Goal: Book appointment/travel/reservation

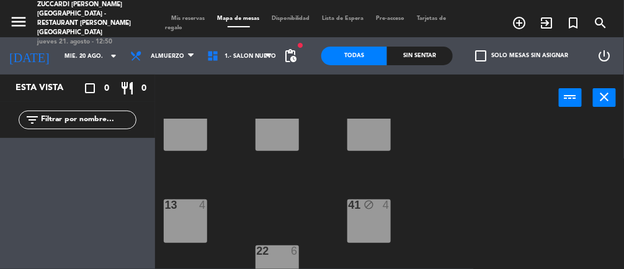
scroll to position [125, 0]
click at [79, 53] on input "mié. 20 ago." at bounding box center [98, 56] width 80 height 19
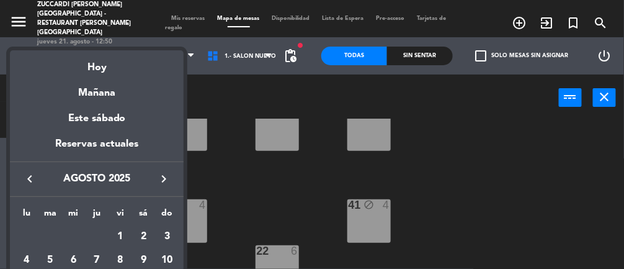
click at [104, 70] on div "Hoy" at bounding box center [97, 62] width 174 height 25
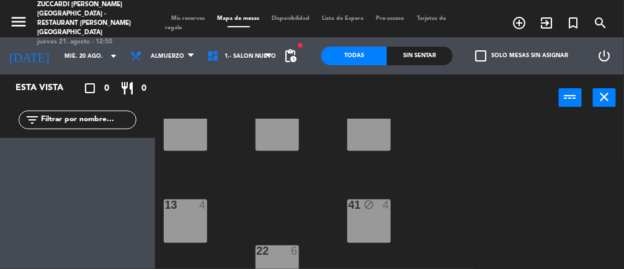
type input "jue. 21 ago."
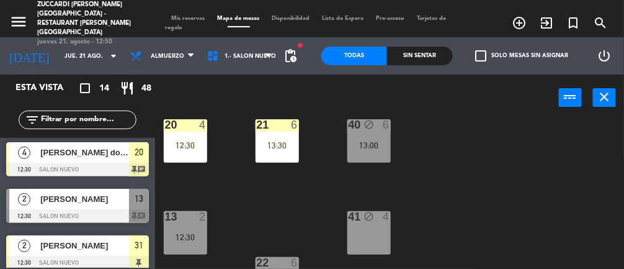
scroll to position [115, 0]
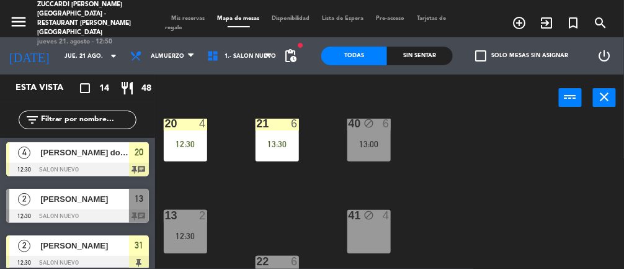
click at [375, 150] on div "40 block 6 13:00" at bounding box center [369, 139] width 43 height 43
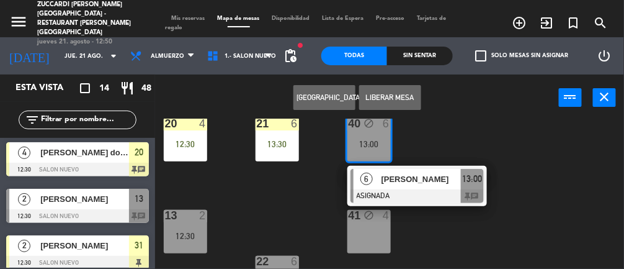
click at [379, 232] on div "41 block 4" at bounding box center [369, 231] width 43 height 43
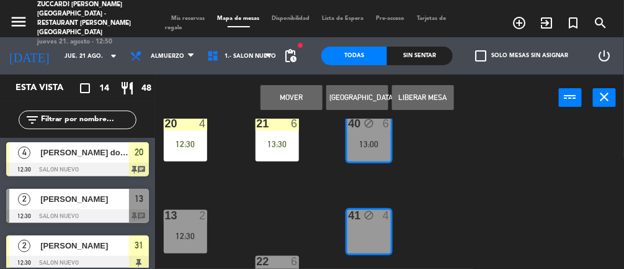
click at [292, 96] on button "Mover" at bounding box center [292, 97] width 62 height 25
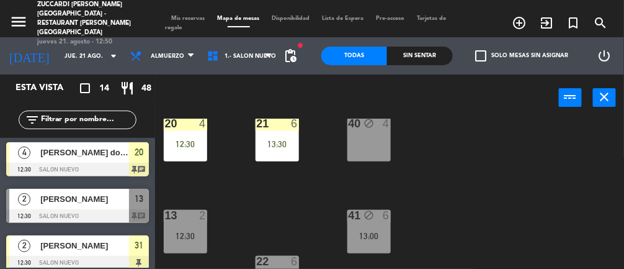
click at [378, 225] on div "41 block 6 13:00" at bounding box center [369, 231] width 43 height 43
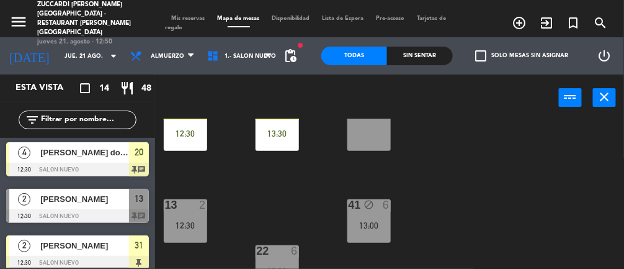
click at [374, 224] on div "13:00" at bounding box center [369, 225] width 43 height 9
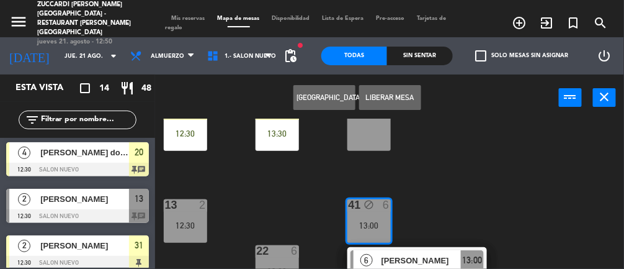
click at [285, 250] on div at bounding box center [277, 250] width 20 height 11
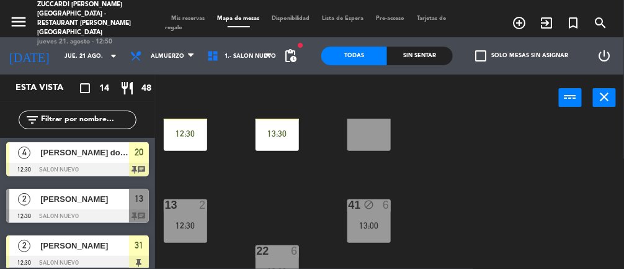
click at [283, 248] on div at bounding box center [277, 250] width 20 height 11
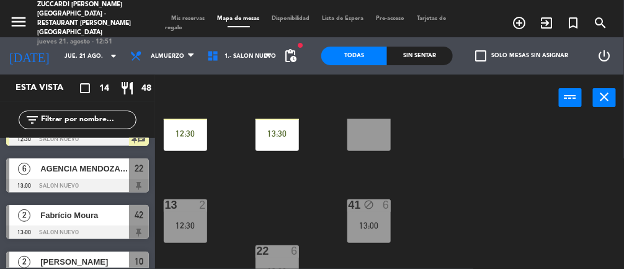
scroll to position [188, 0]
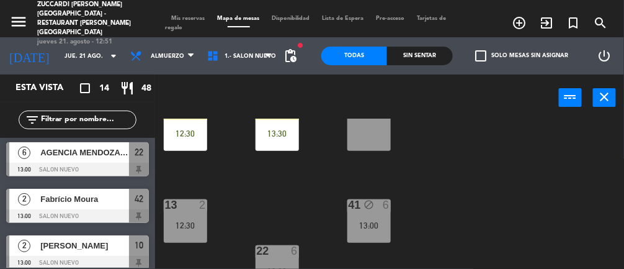
click at [104, 157] on span "AGENCIA MENDOZA BELA WINE" at bounding box center [84, 152] width 89 height 13
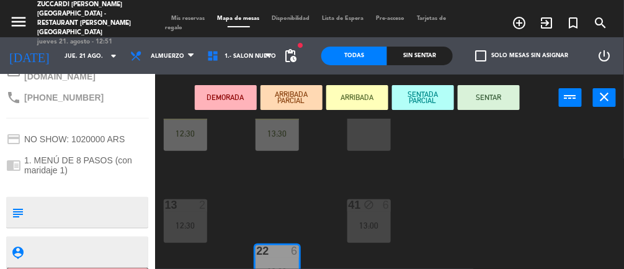
scroll to position [280, 0]
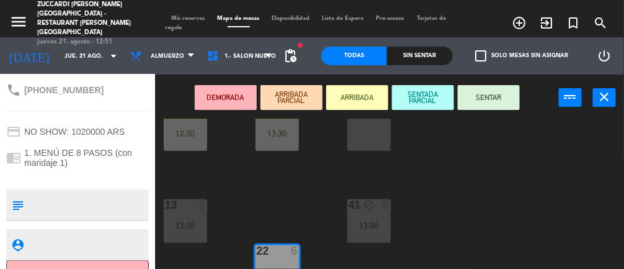
click at [90, 192] on textarea at bounding box center [88, 205] width 119 height 26
click at [114, 260] on button "Cancelar" at bounding box center [77, 274] width 143 height 28
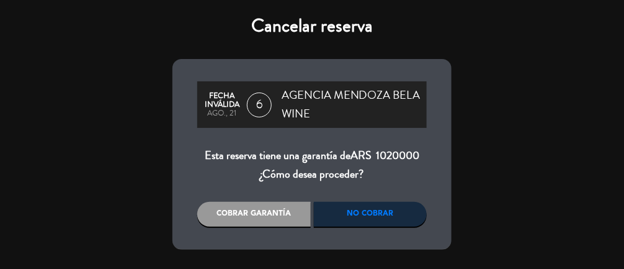
click at [521, 164] on div "Cancelar reserva Fecha inválida ago., 21 6 AGENCIA [PERSON_NAME] WINE Esta rese…" at bounding box center [312, 134] width 624 height 269
click at [552, 142] on div "Cancelar reserva Fecha inválida ago., 21 6 AGENCIA [PERSON_NAME] WINE Esta rese…" at bounding box center [312, 134] width 624 height 269
click at [559, 146] on div "Cancelar reserva Fecha inválida ago., 21 6 AGENCIA [PERSON_NAME] WINE Esta rese…" at bounding box center [312, 134] width 624 height 269
click at [568, 143] on div "Cancelar reserva Fecha inválida ago., 21 6 AGENCIA [PERSON_NAME] WINE Esta rese…" at bounding box center [312, 134] width 624 height 269
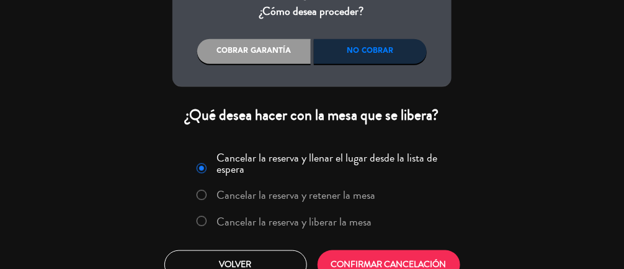
scroll to position [181, 0]
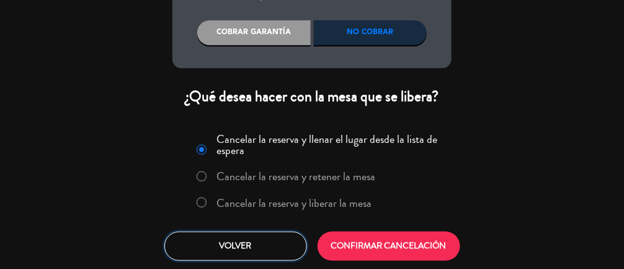
click at [256, 246] on button "Volver" at bounding box center [235, 245] width 143 height 29
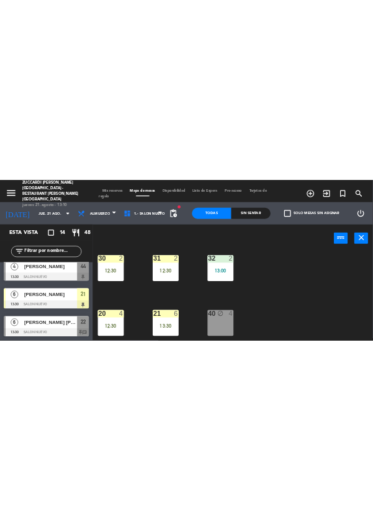
scroll to position [125, 0]
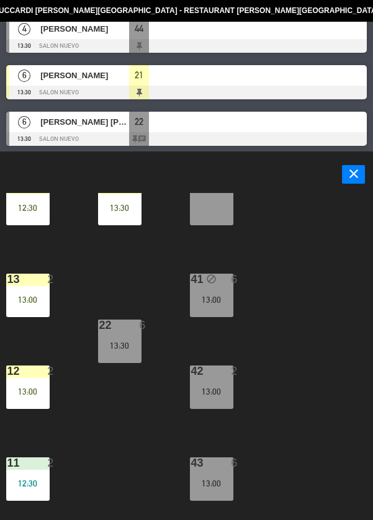
click at [216, 268] on div "13:00" at bounding box center [211, 483] width 43 height 9
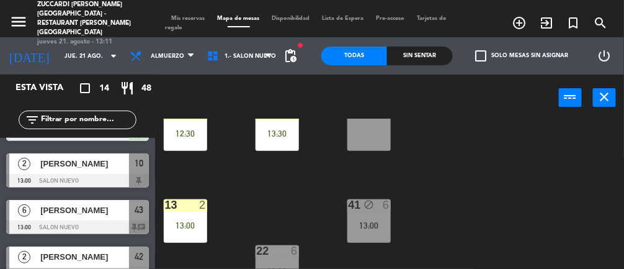
click at [99, 210] on span "[PERSON_NAME]" at bounding box center [84, 210] width 89 height 13
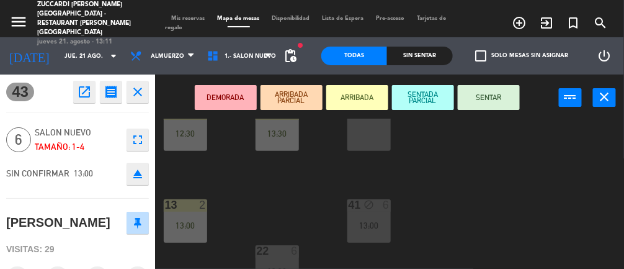
click at [376, 224] on div "13:00" at bounding box center [369, 225] width 43 height 9
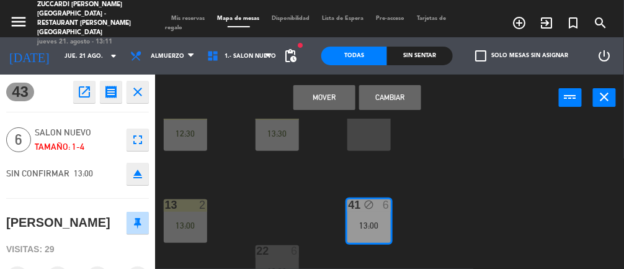
click at [399, 97] on button "Cambiar" at bounding box center [390, 97] width 62 height 25
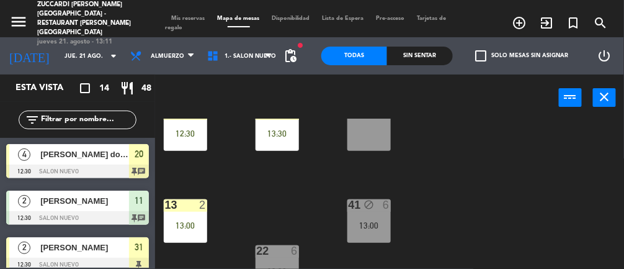
scroll to position [241, 0]
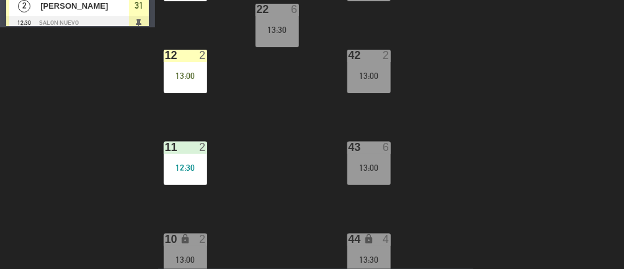
click at [377, 165] on div "13:00" at bounding box center [369, 167] width 43 height 9
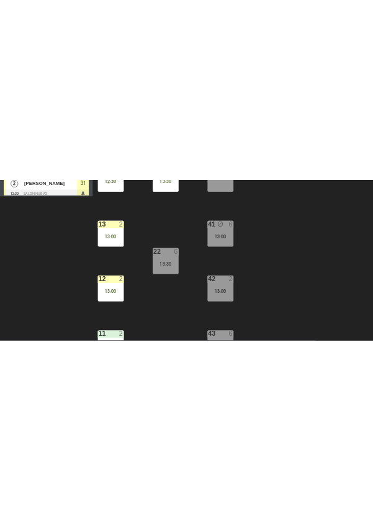
scroll to position [14, 0]
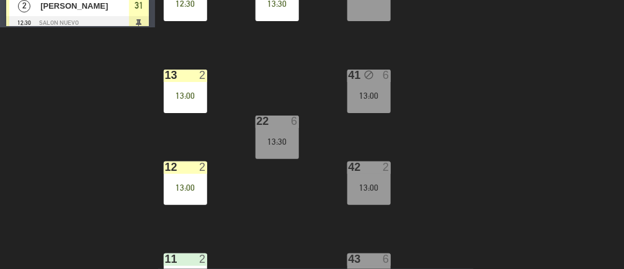
click at [377, 96] on div "13:00" at bounding box center [369, 95] width 43 height 9
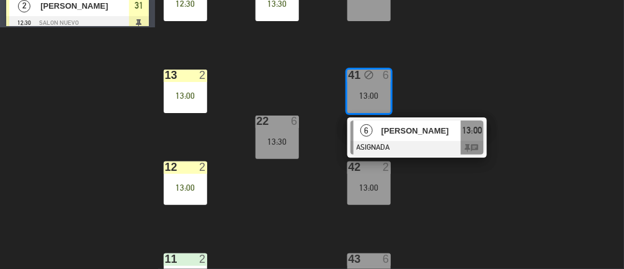
click at [439, 137] on div "[PERSON_NAME]" at bounding box center [420, 130] width 81 height 20
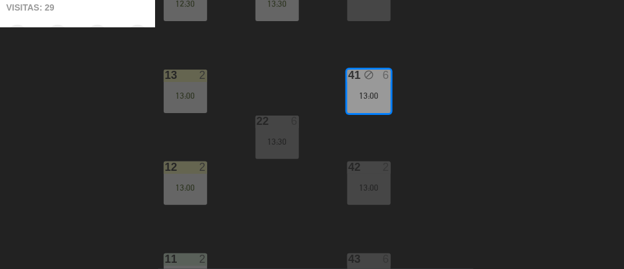
click at [450, 99] on div "30 2 12:30 31 2 12:30 32 2 13:00 20 4 12:30 21 6 13:30 40 block 4 13 2 13:00 41…" at bounding box center [392, 76] width 463 height 399
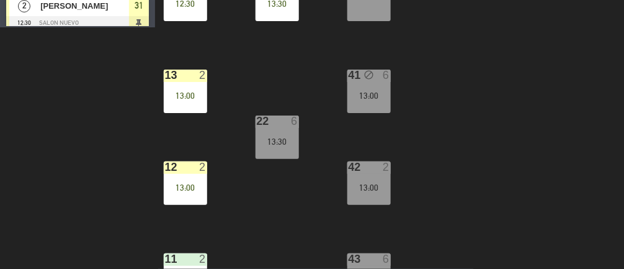
click at [374, 95] on div "13:00" at bounding box center [369, 95] width 43 height 9
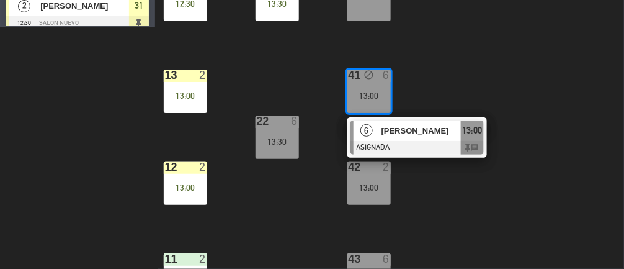
click at [431, 137] on div "[PERSON_NAME]" at bounding box center [420, 130] width 81 height 20
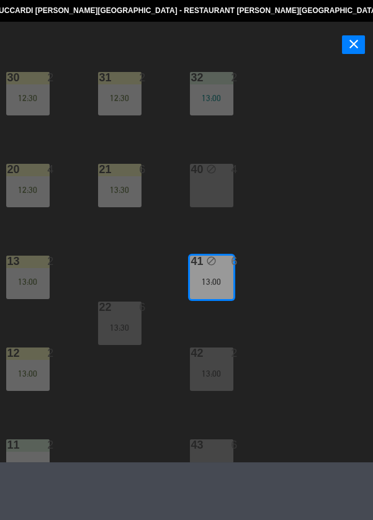
scroll to position [0, 0]
click at [208, 268] on div "13:00" at bounding box center [211, 281] width 43 height 9
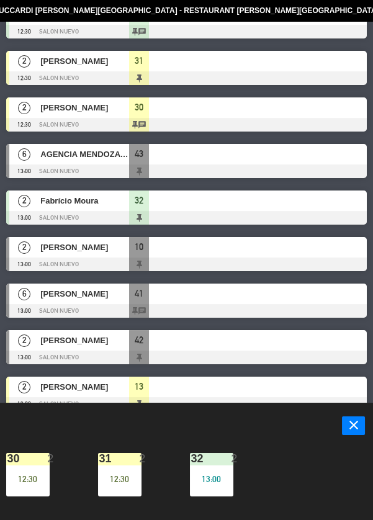
scroll to position [91, 0]
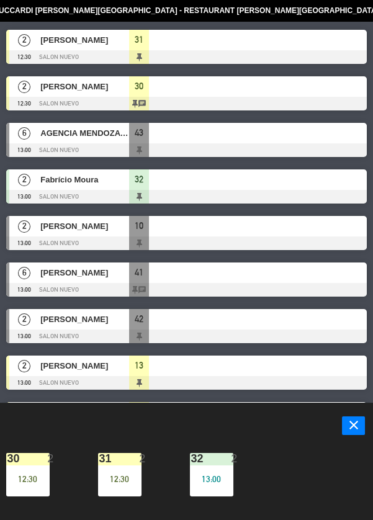
click at [103, 268] on span "[PERSON_NAME]" at bounding box center [84, 272] width 89 height 13
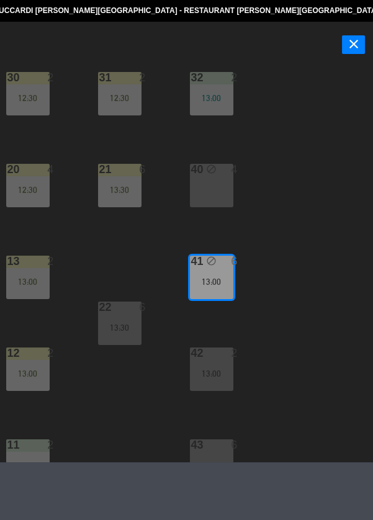
click at [221, 268] on div "41 block 6 13:00" at bounding box center [211, 277] width 43 height 43
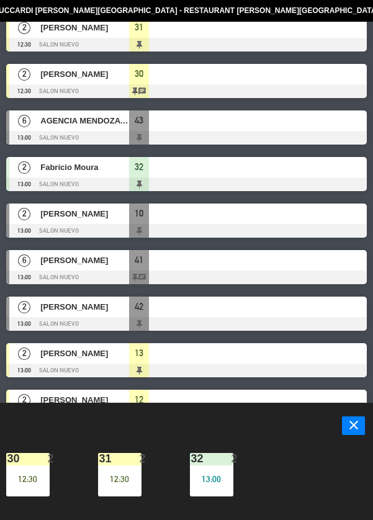
scroll to position [109, 0]
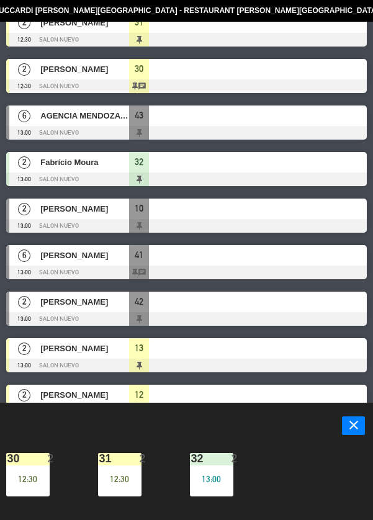
click at [67, 264] on div "[PERSON_NAME]" at bounding box center [84, 255] width 90 height 20
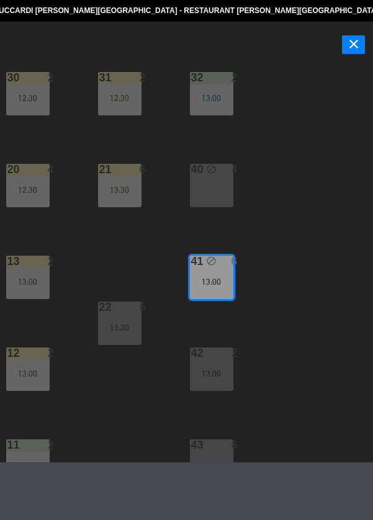
click at [212, 268] on div "41 block 6 13:00" at bounding box center [211, 277] width 43 height 43
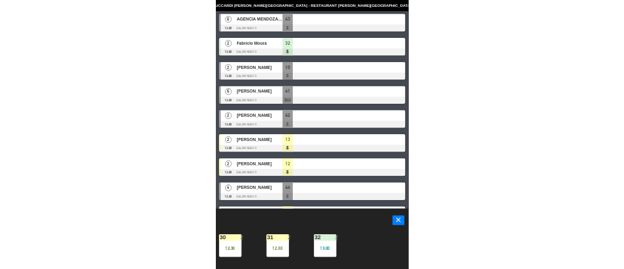
scroll to position [191, 0]
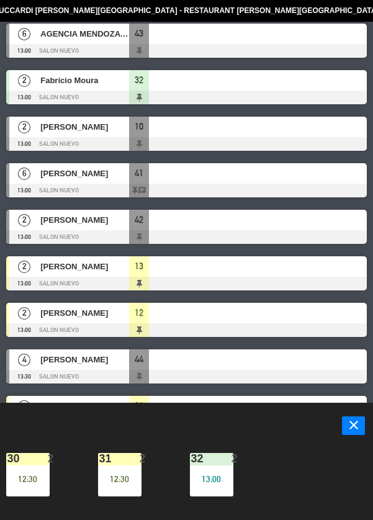
click at [33, 181] on div "6" at bounding box center [24, 173] width 30 height 20
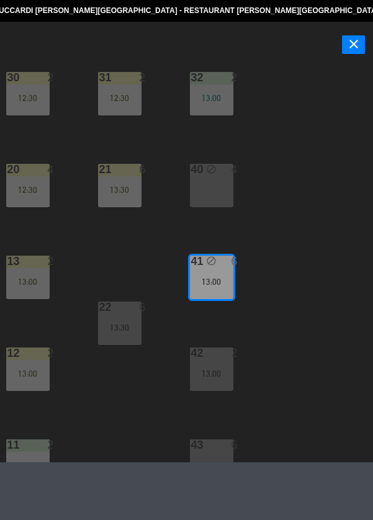
click at [290, 22] on div "41 open_in_new receipt 1:00 PM jue., 21 ago. 6 personas [PERSON_NAME] Mesa 41 E…" at bounding box center [186, 22] width 373 height 0
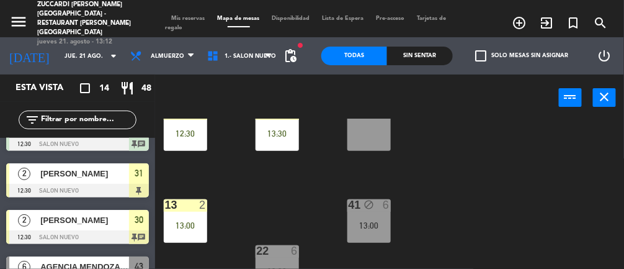
scroll to position [76, 0]
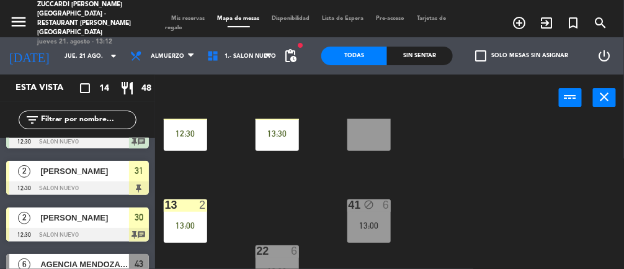
click at [378, 214] on div "41 block 6 13:00" at bounding box center [369, 220] width 43 height 43
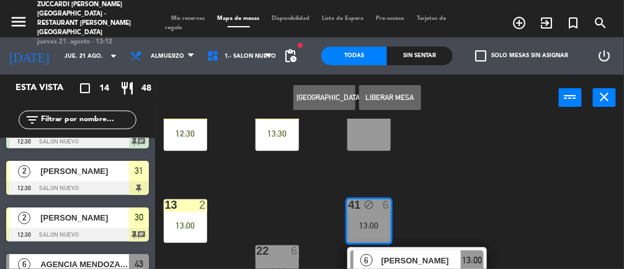
click at [428, 258] on span "[PERSON_NAME]" at bounding box center [421, 260] width 79 height 13
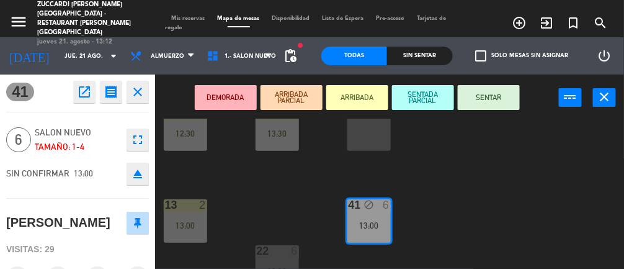
click at [487, 103] on button "SENTAR" at bounding box center [489, 97] width 62 height 25
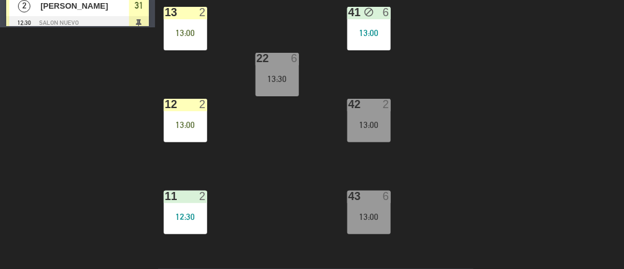
scroll to position [80, 0]
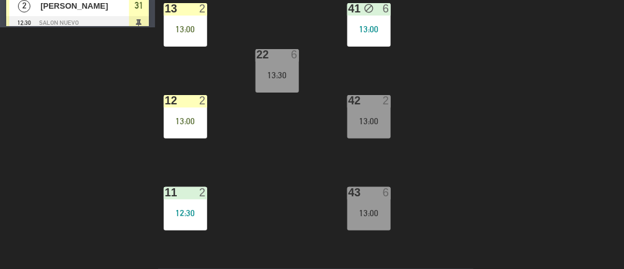
click at [365, 26] on div "13:00" at bounding box center [369, 29] width 43 height 9
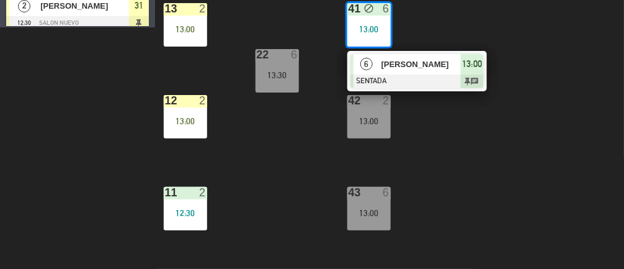
click at [378, 204] on div "43 6 13:00" at bounding box center [369, 208] width 43 height 43
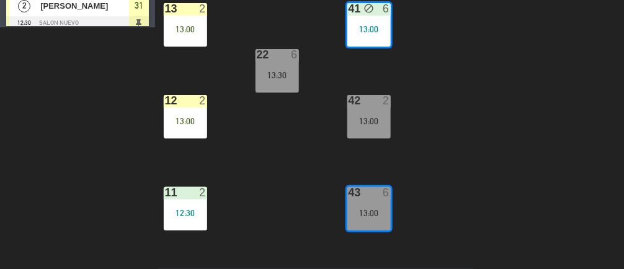
click at [514, 174] on div "30 2 12:30 31 2 12:30 32 2 13:00 20 4 12:30 21 6 13:30 40 block 4 13 2 13:00 41…" at bounding box center [392, 76] width 463 height 399
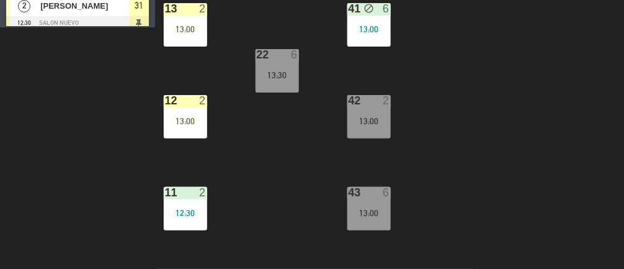
click at [371, 203] on div "43 6 13:00" at bounding box center [369, 208] width 43 height 43
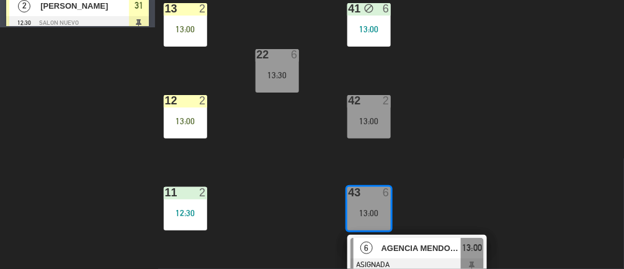
click at [428, 247] on span "AGENCIA MENDOZA BELA WINE" at bounding box center [421, 247] width 79 height 13
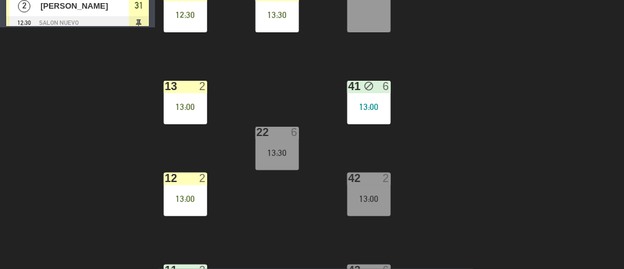
scroll to position [125, 0]
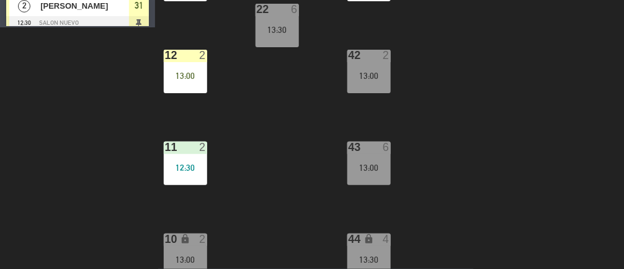
click at [372, 163] on div "13:00" at bounding box center [369, 167] width 43 height 9
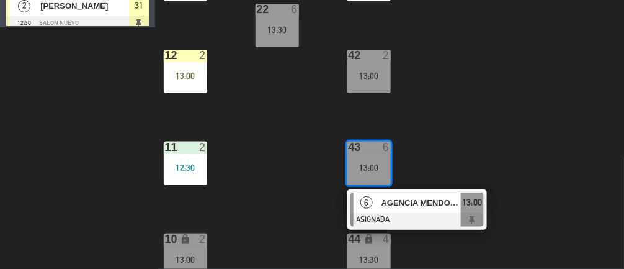
click at [402, 201] on span "AGENCIA MENDOZA BELA WINE" at bounding box center [421, 202] width 79 height 13
